Goal: Task Accomplishment & Management: Use online tool/utility

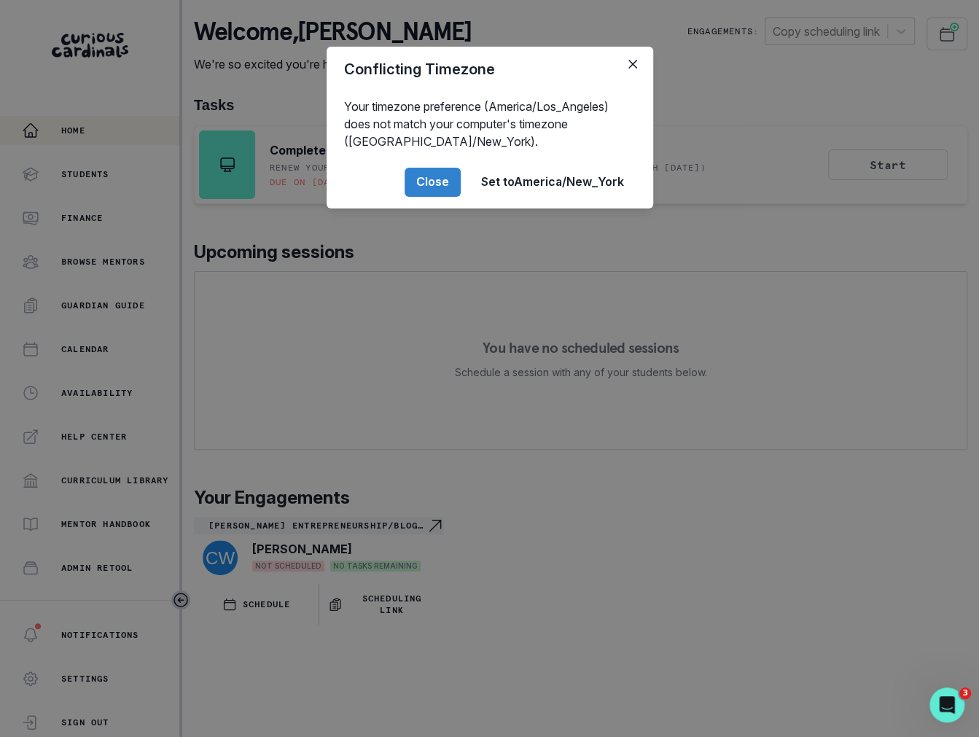
click at [548, 284] on div "Conflicting Timezone Your timezone preference (America/Los_Angeles) does not ma…" at bounding box center [489, 368] width 979 height 737
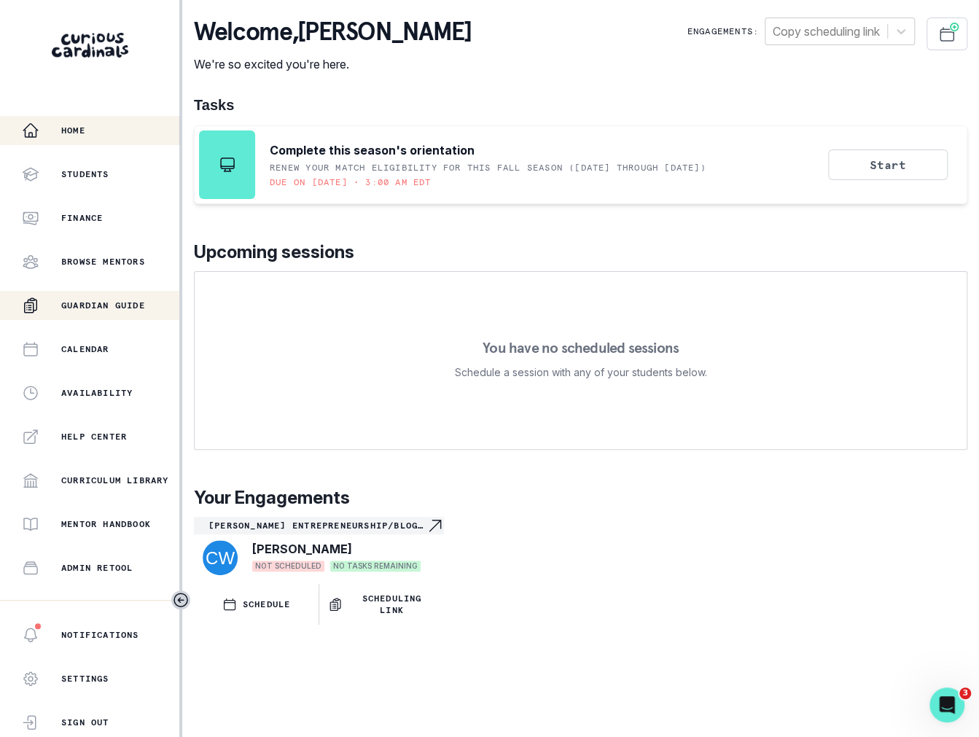
scroll to position [157, 0]
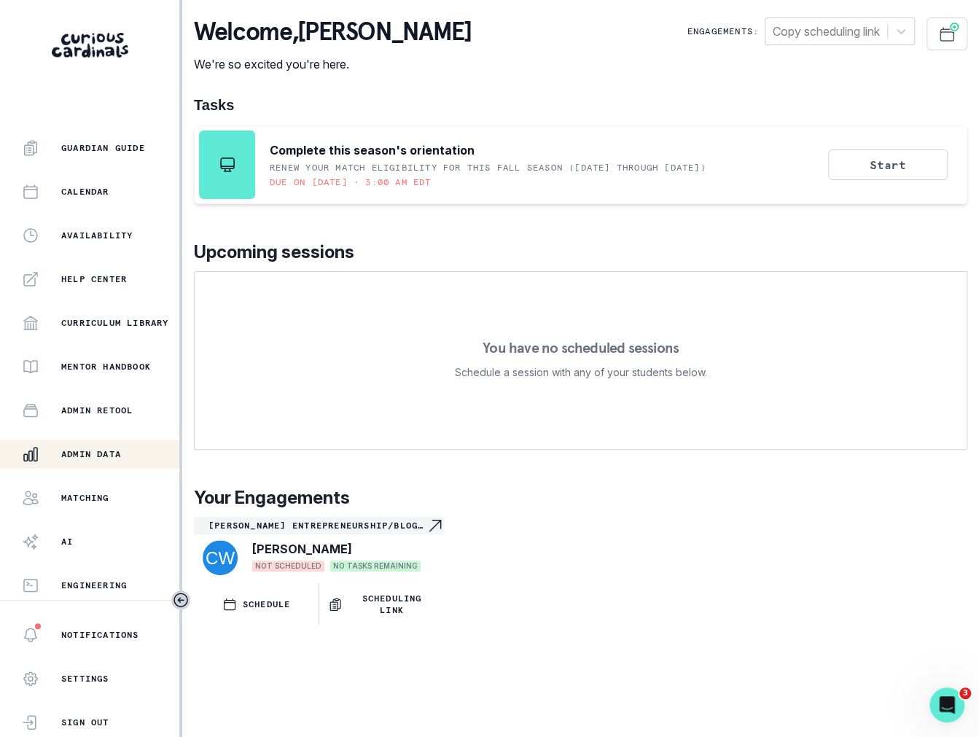
click at [120, 449] on p "Admin Data" at bounding box center [91, 454] width 60 height 12
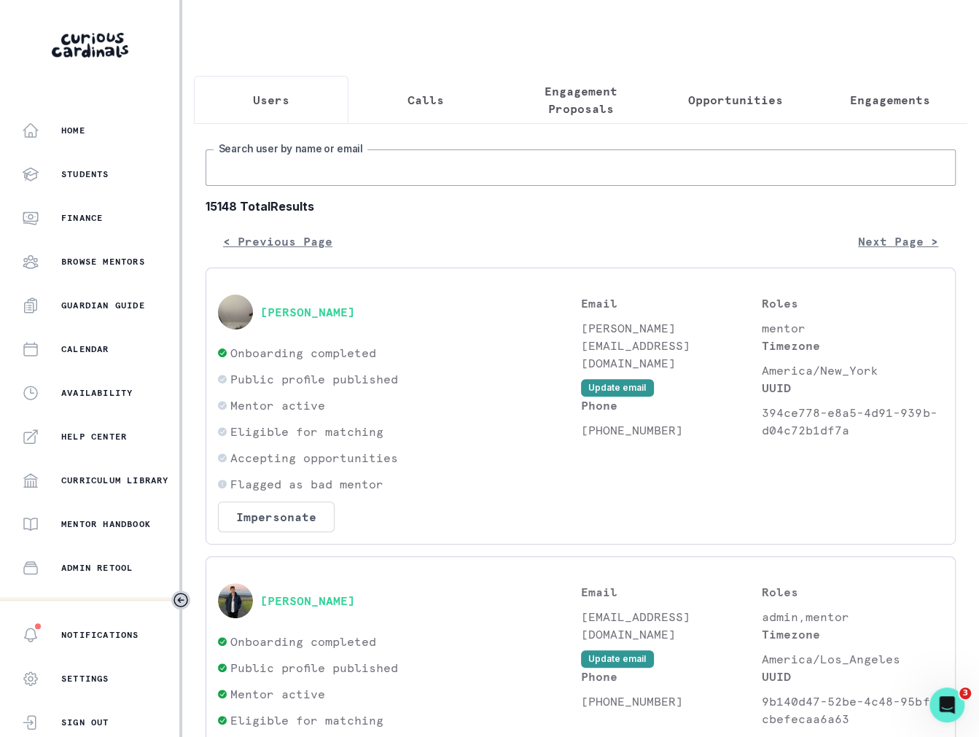
click at [313, 165] on input "Search user by name or email" at bounding box center [581, 167] width 750 height 36
type input "[PERSON_NAME]"
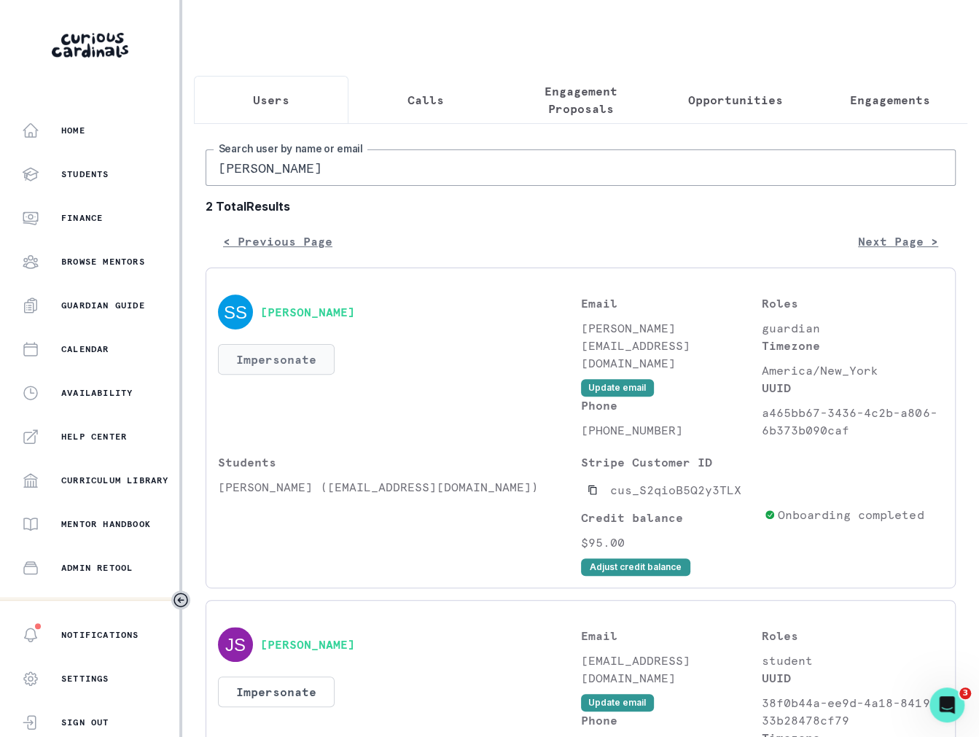
click at [305, 348] on button "Impersonate" at bounding box center [276, 359] width 117 height 31
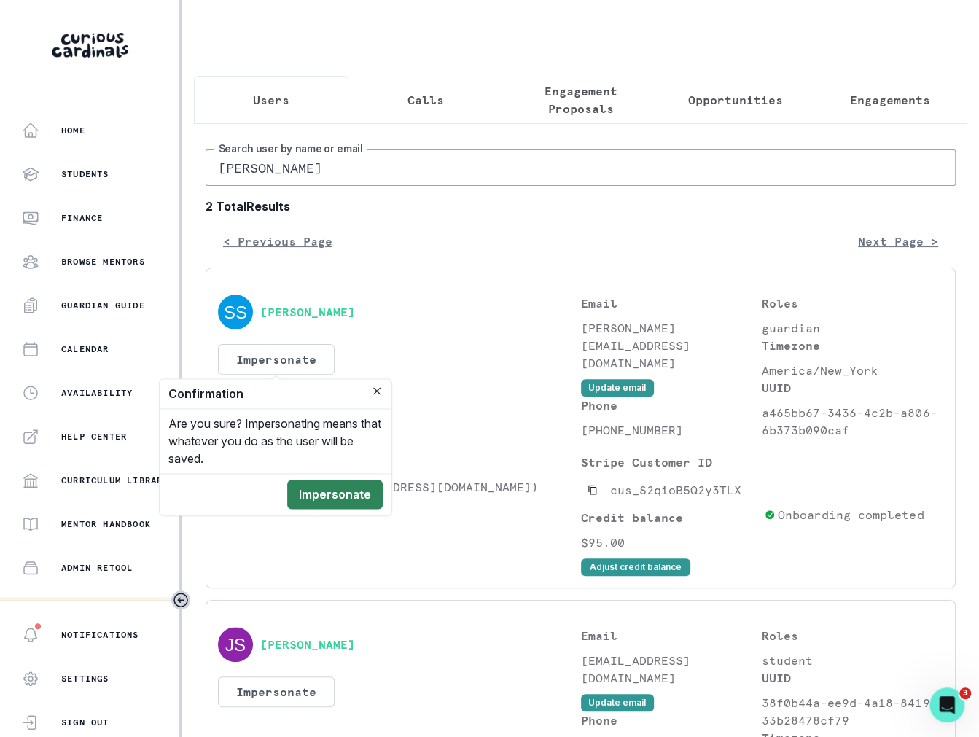
click at [321, 485] on button "Impersonate" at bounding box center [335, 494] width 96 height 29
